Goal: Task Accomplishment & Management: Use online tool/utility

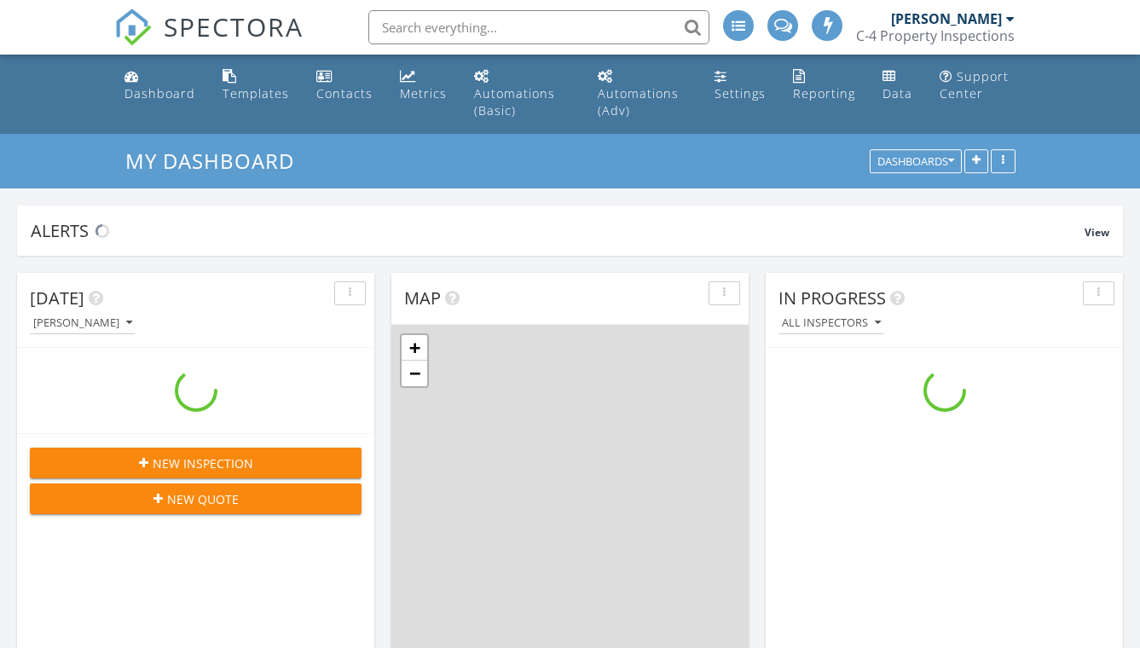
scroll to position [1553, 1141]
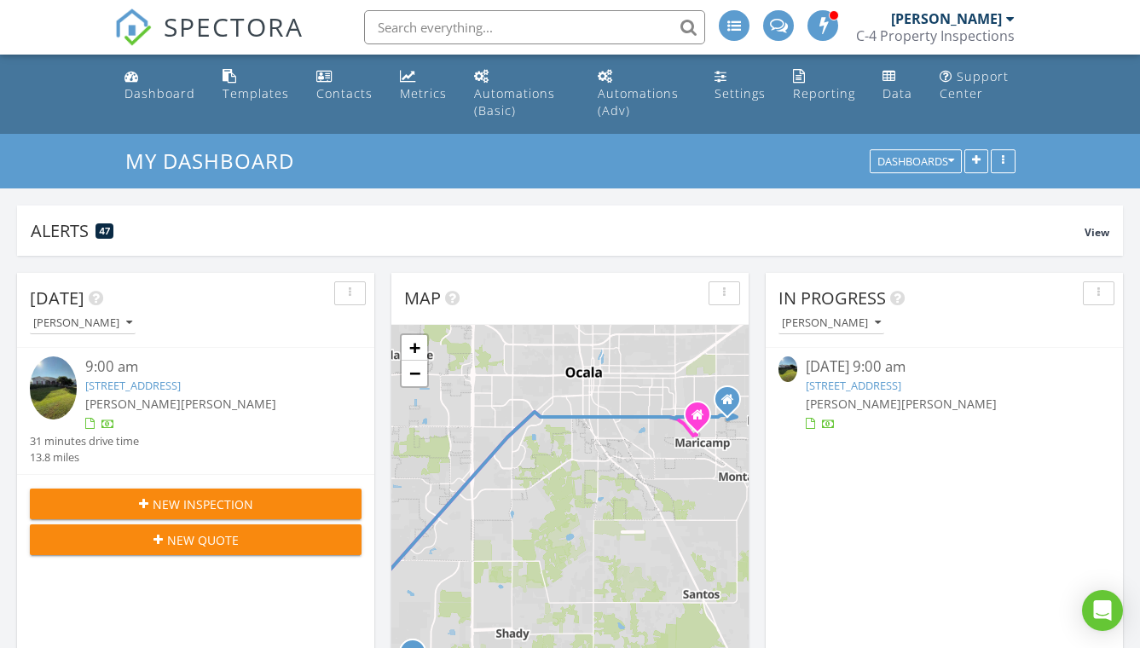
click at [180, 544] on span "New Quote" at bounding box center [203, 540] width 72 height 18
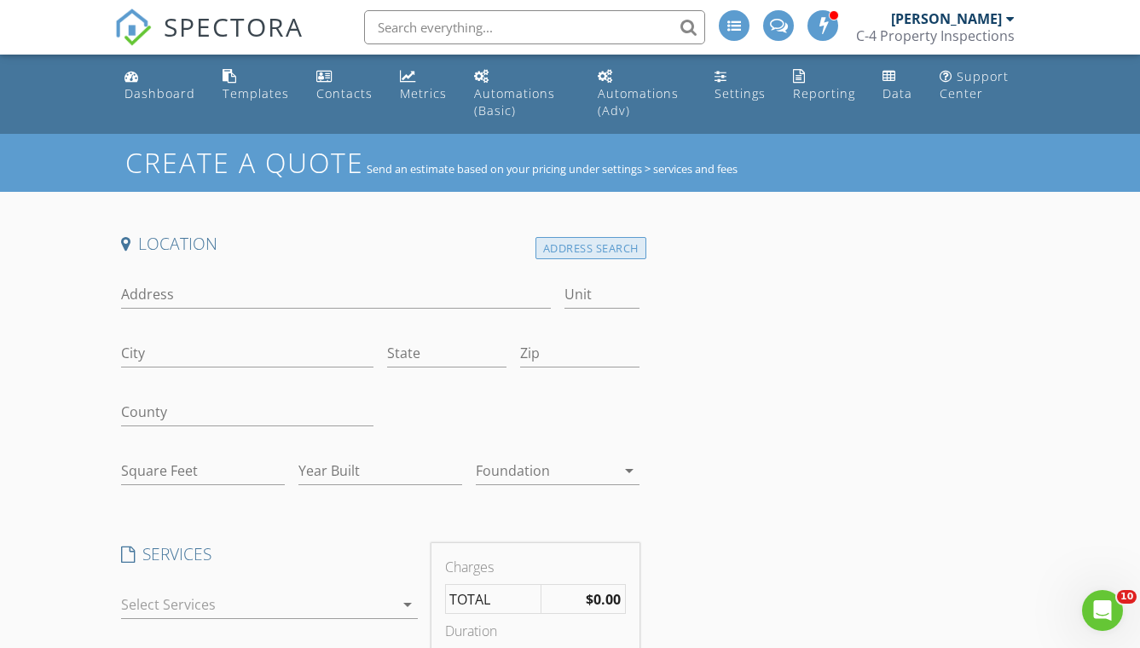
click at [598, 245] on div "Address Search" at bounding box center [591, 248] width 111 height 23
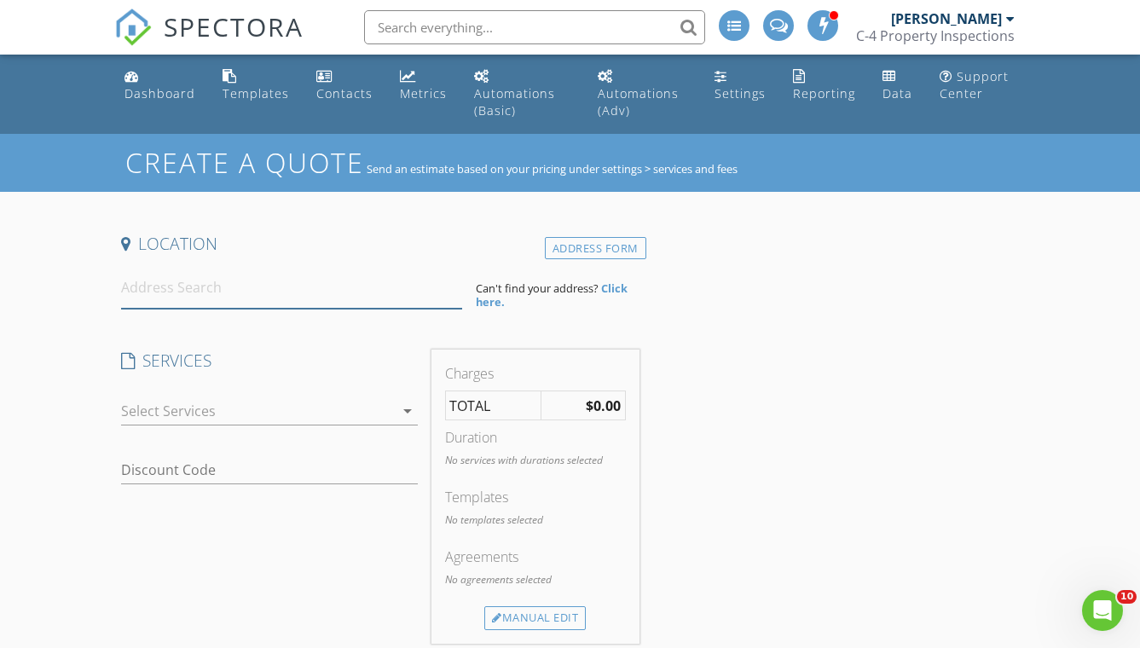
click at [357, 291] on input at bounding box center [291, 288] width 341 height 42
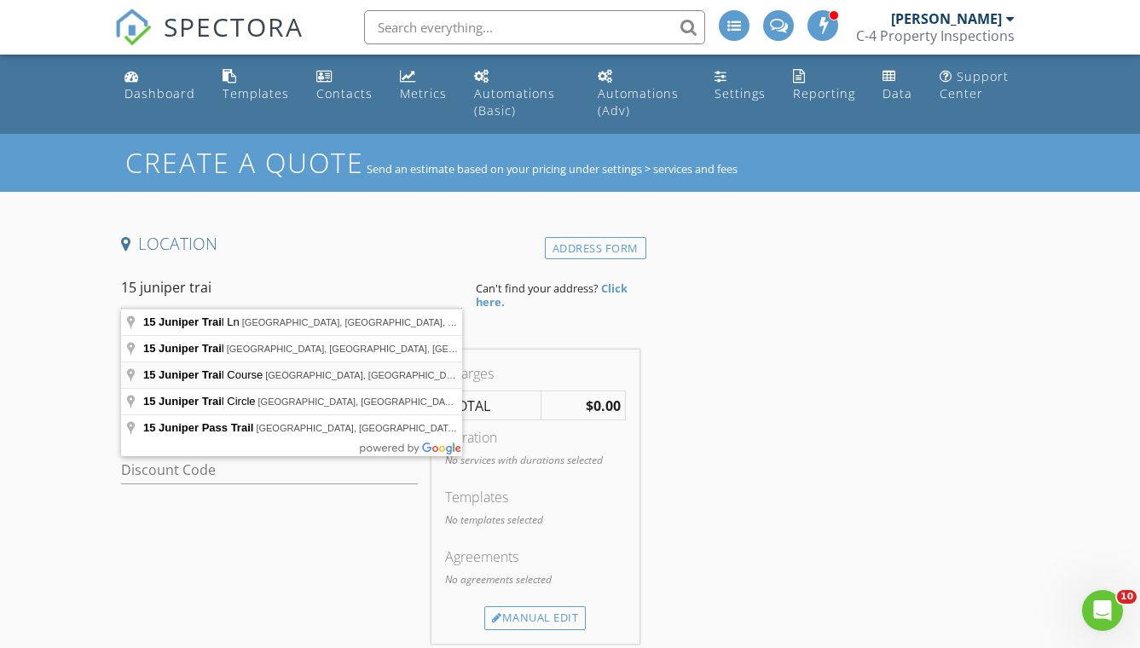
type input "15 Juniper Trail Course, Ocala, FL, USA"
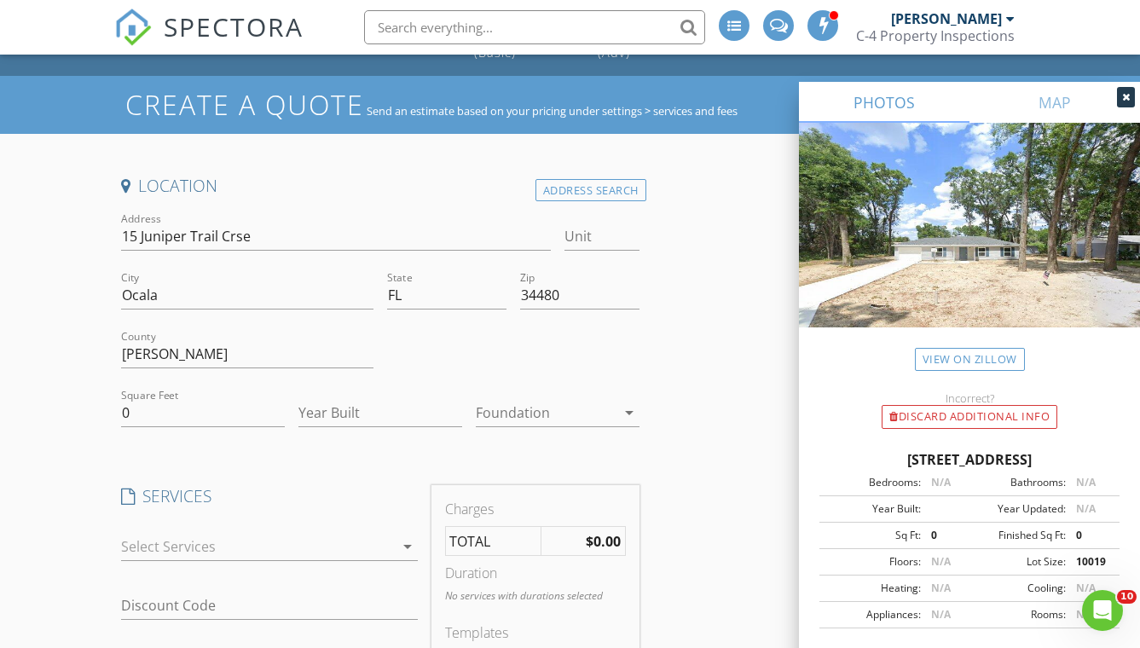
scroll to position [63, 0]
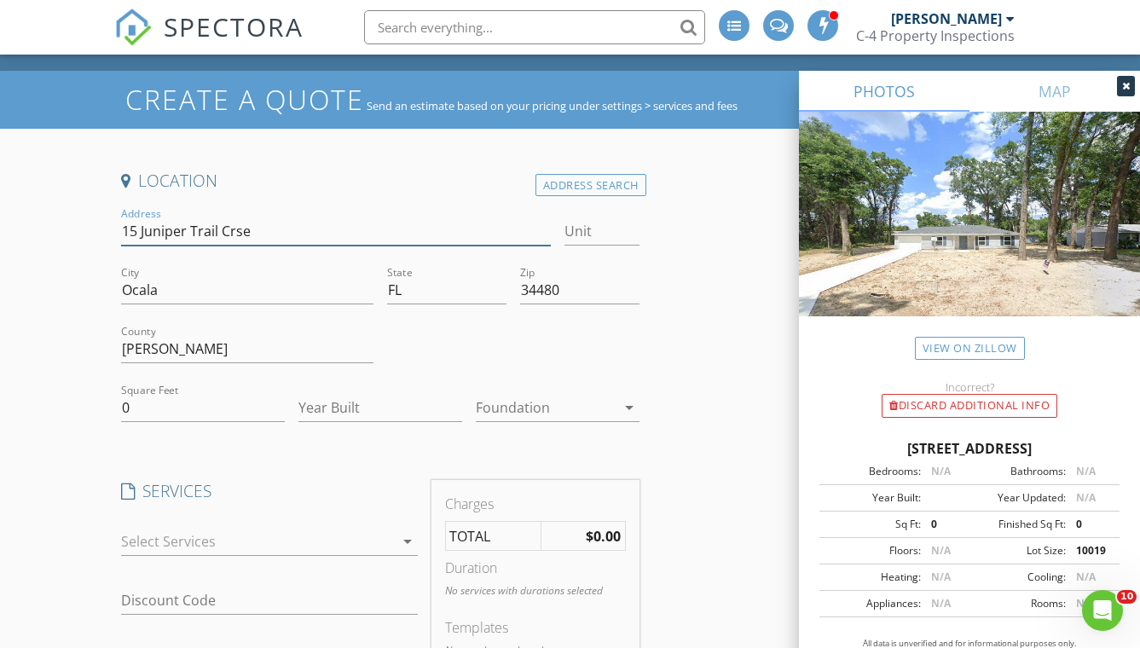
click at [289, 226] on input "15 Juniper Trail Crse" at bounding box center [336, 231] width 430 height 28
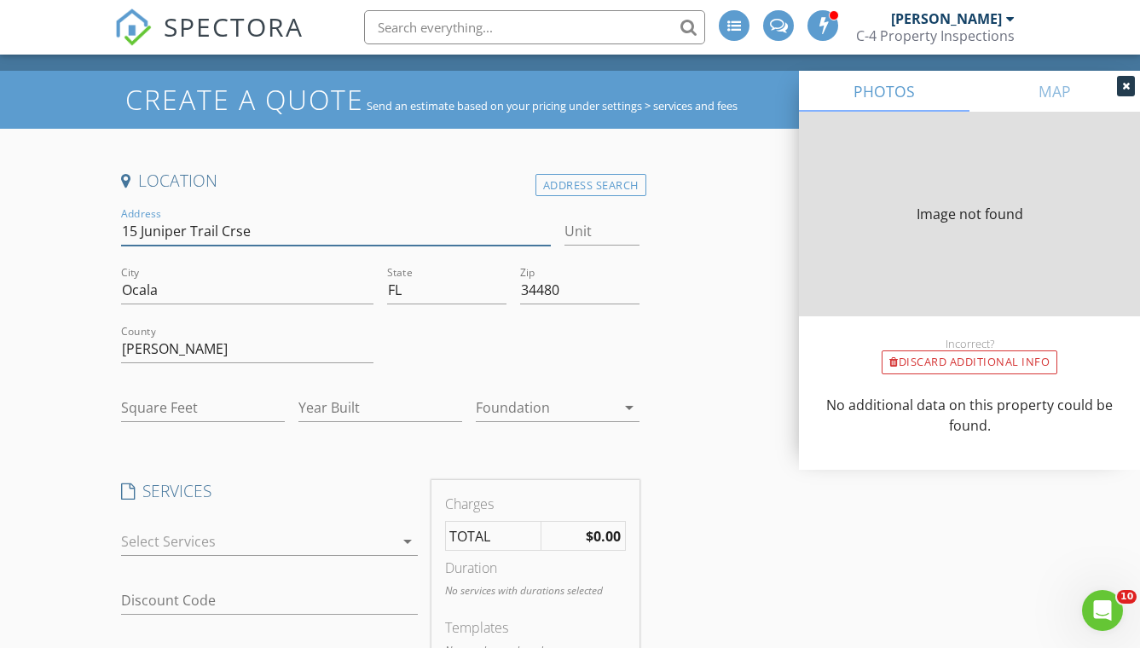
type input "0"
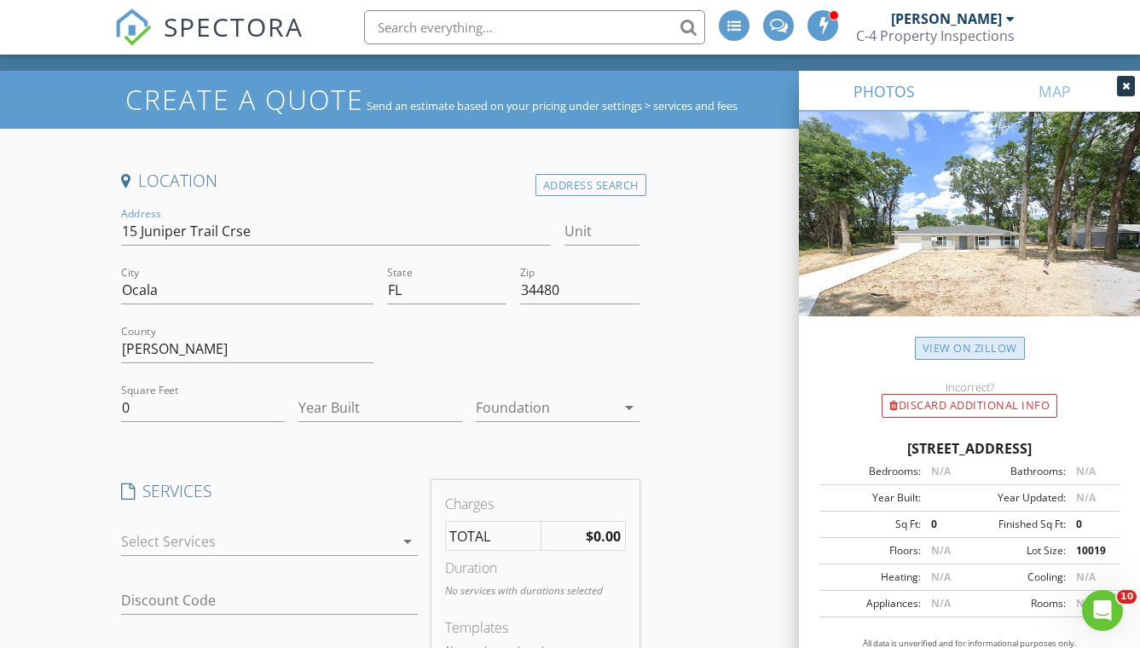
click at [956, 346] on link "View on Zillow" at bounding box center [970, 348] width 110 height 23
